Goal: Information Seeking & Learning: Understand process/instructions

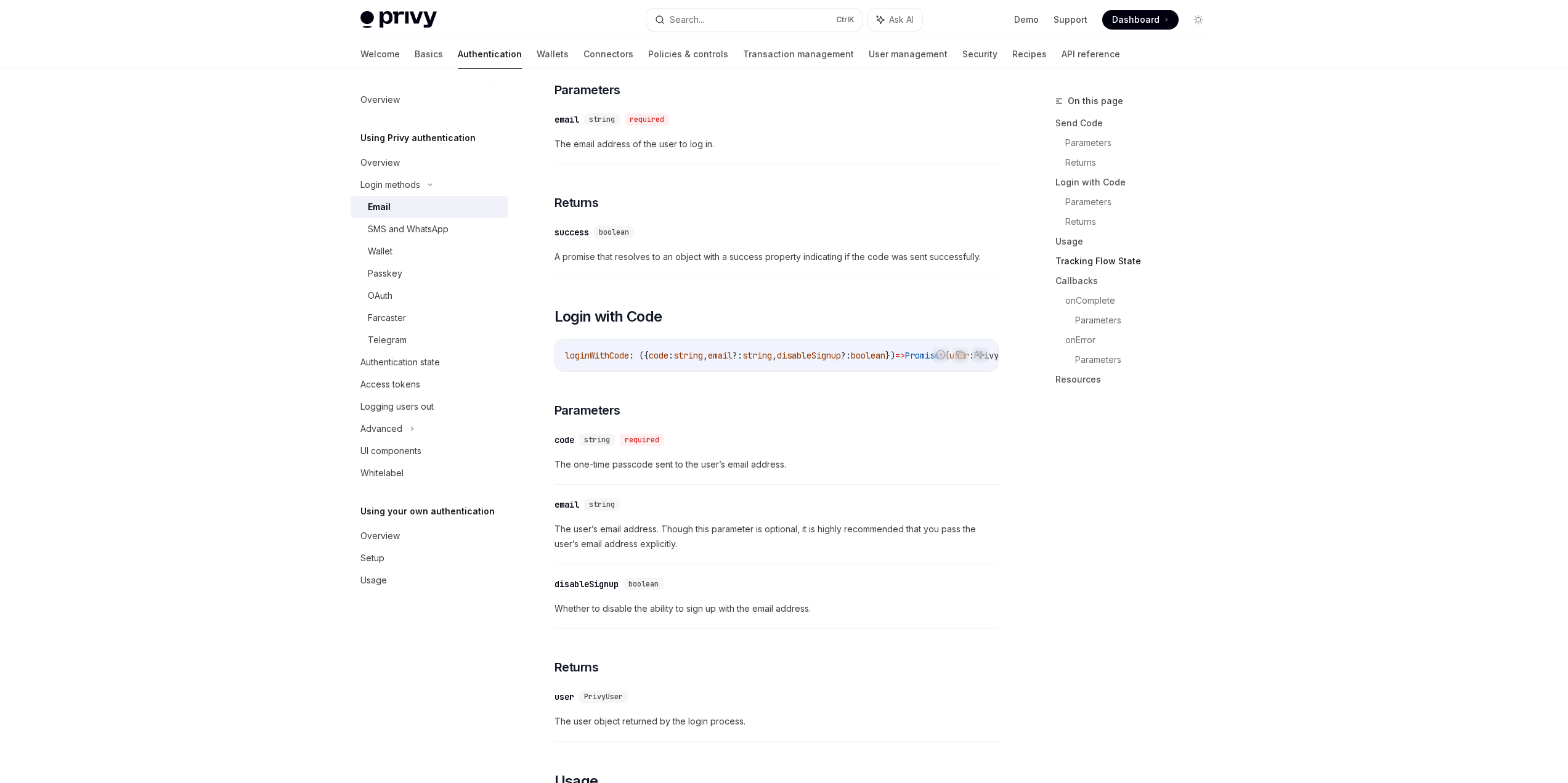
scroll to position [551, 0]
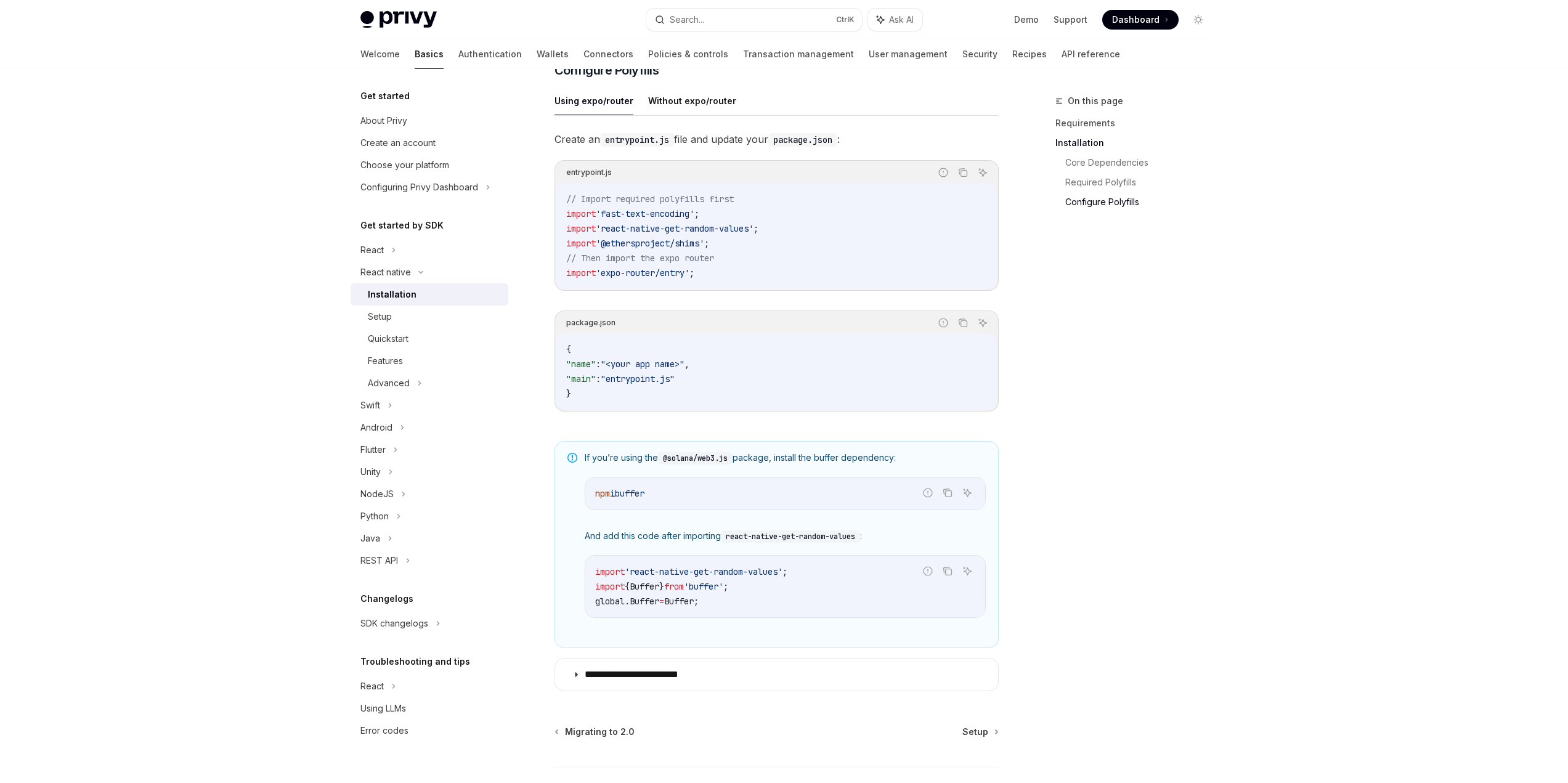
scroll to position [671, 0]
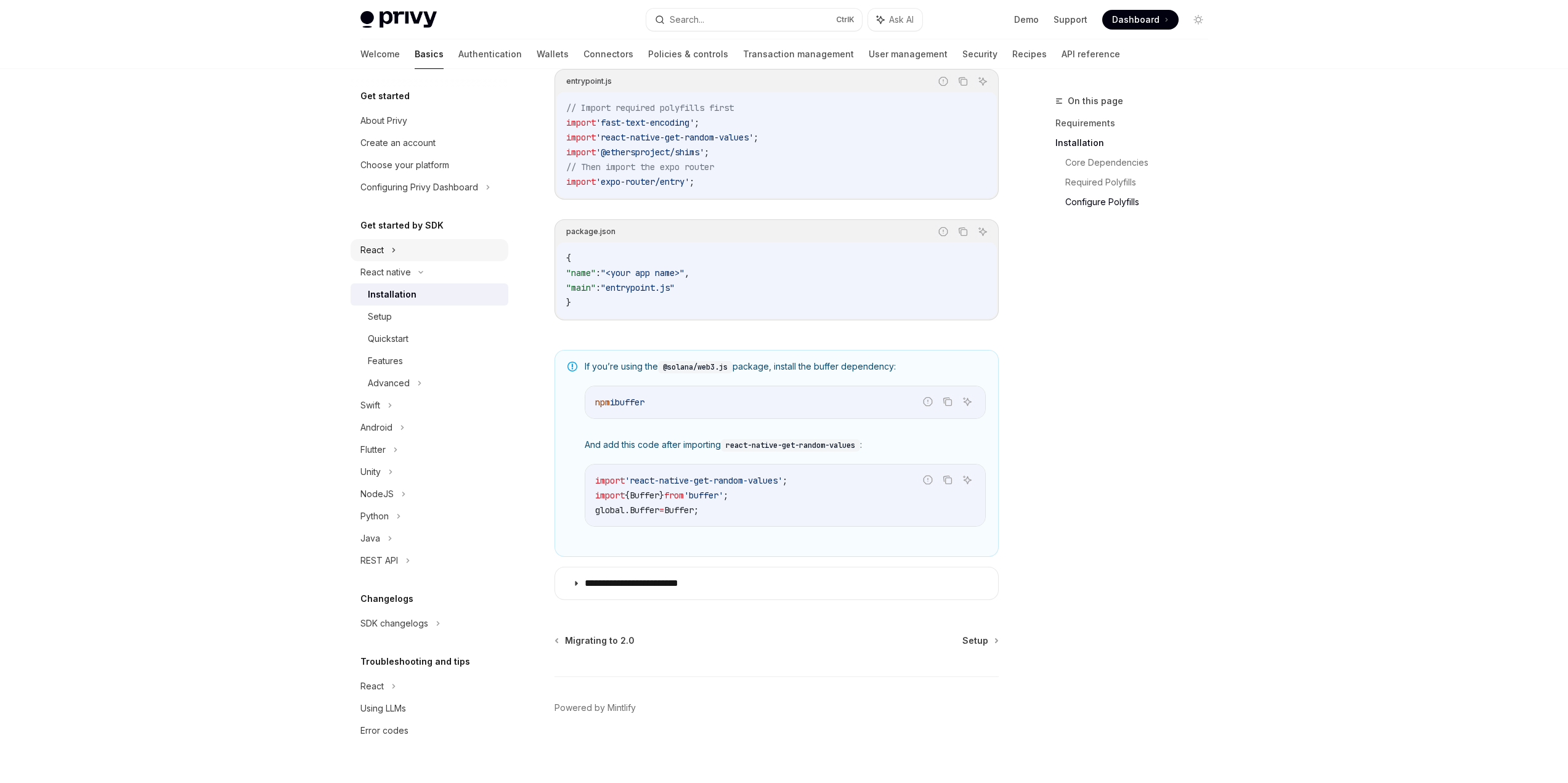
click at [379, 248] on div "React" at bounding box center [371, 250] width 23 height 15
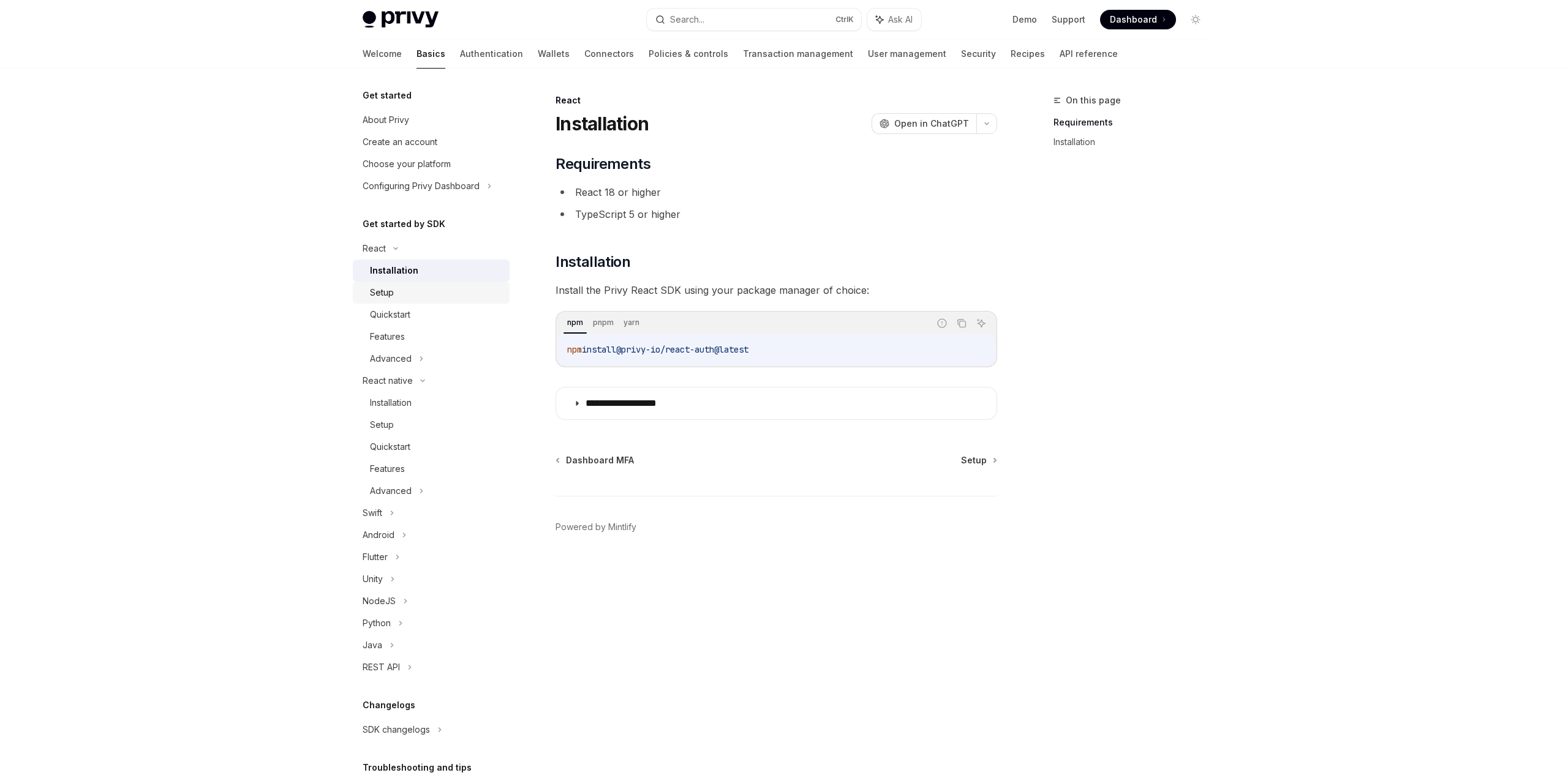
click at [388, 295] on div "Setup" at bounding box center [382, 292] width 24 height 14
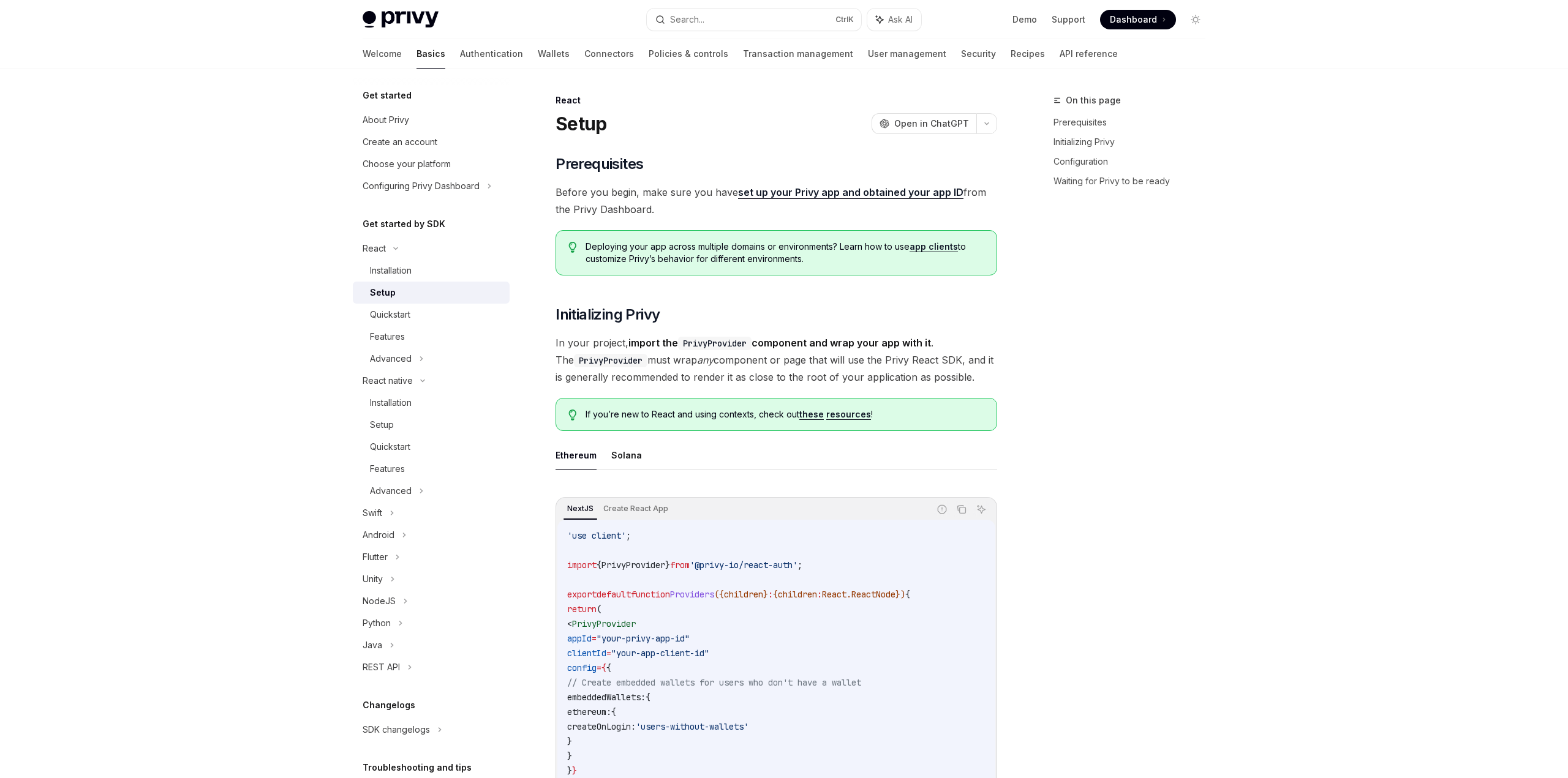
type textarea "*"
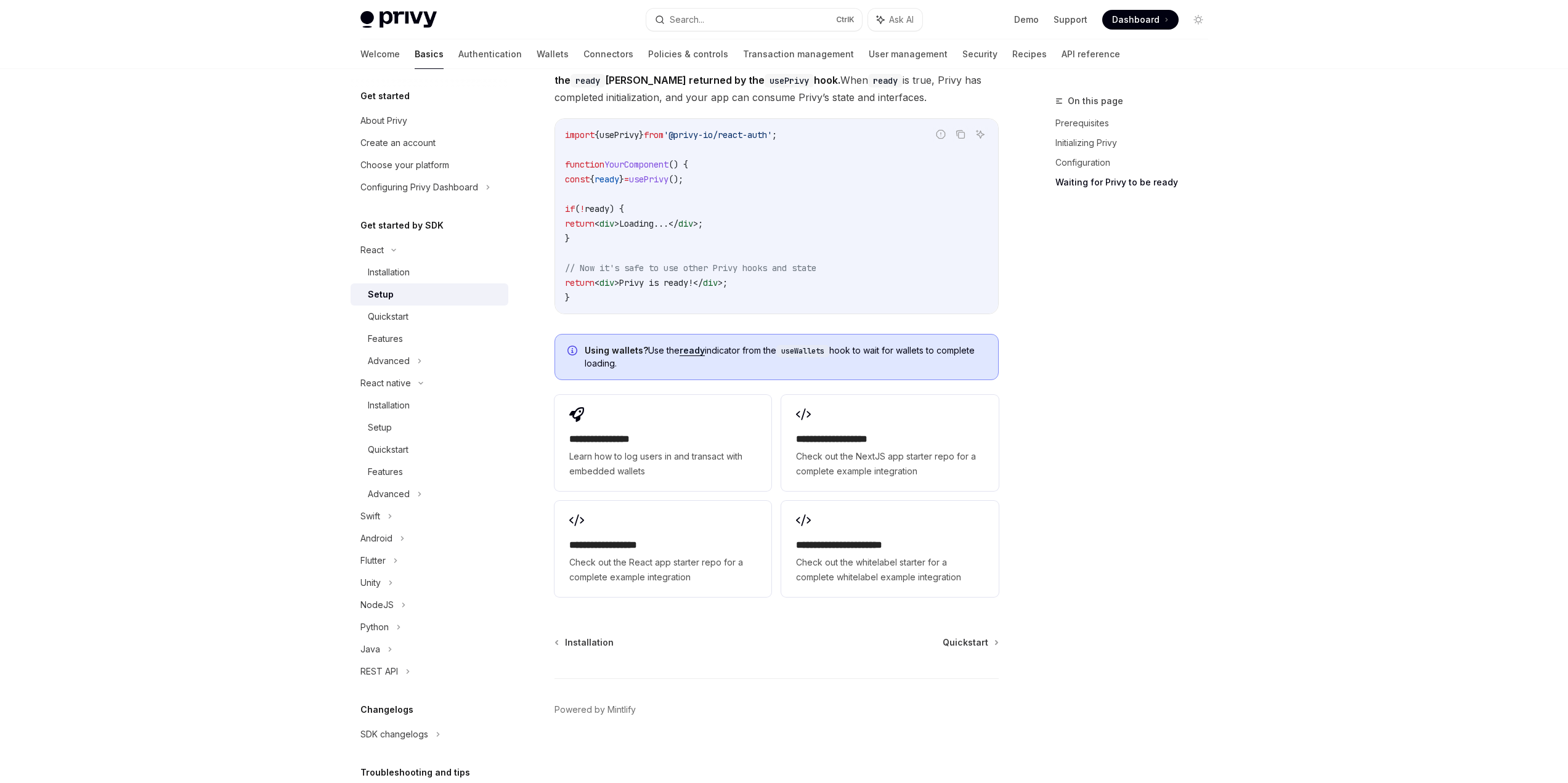
scroll to position [1338, 0]
